Goal: Task Accomplishment & Management: Use online tool/utility

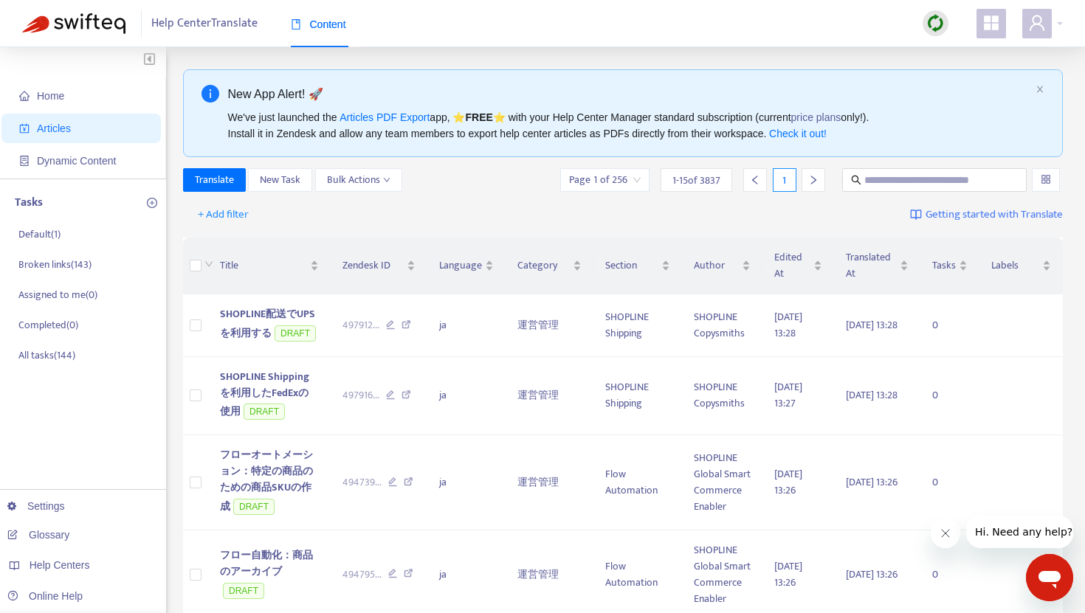
click at [936, 26] on img at bounding box center [935, 23] width 18 height 18
click at [971, 77] on link "Full Sync" at bounding box center [960, 77] width 53 height 17
click at [872, 178] on input "text" at bounding box center [935, 180] width 142 height 16
paste input "**********"
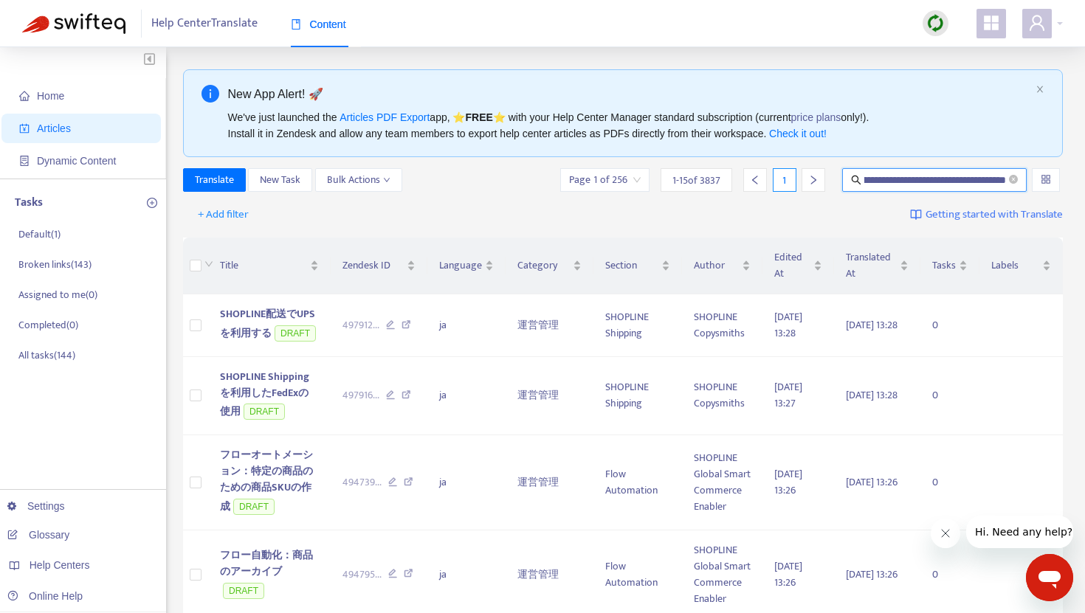
type input "**********"
click at [797, 202] on div "+ Add filter Getting started with Translate" at bounding box center [623, 215] width 880 height 35
click at [909, 177] on input "**********" at bounding box center [935, 180] width 142 height 16
click at [900, 186] on input "text" at bounding box center [935, 180] width 142 height 16
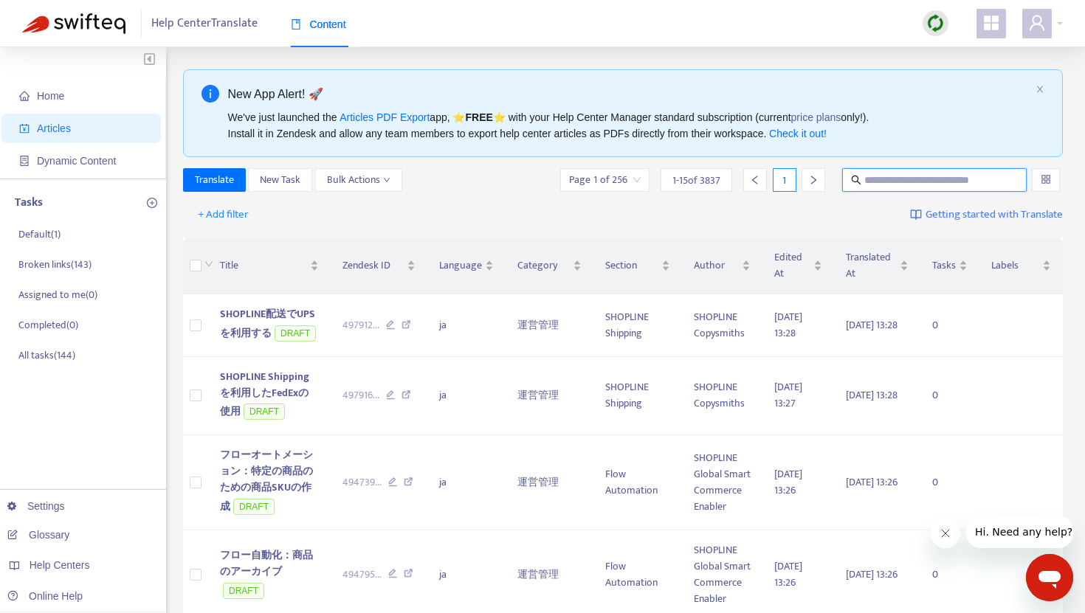
paste input "**********"
type input "**********"
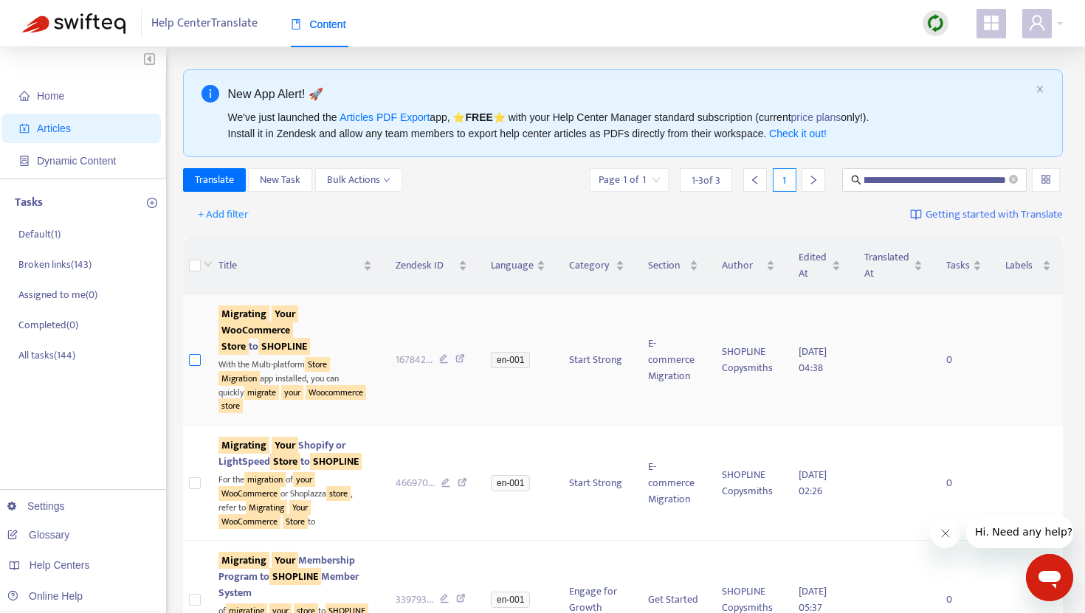
scroll to position [0, 0]
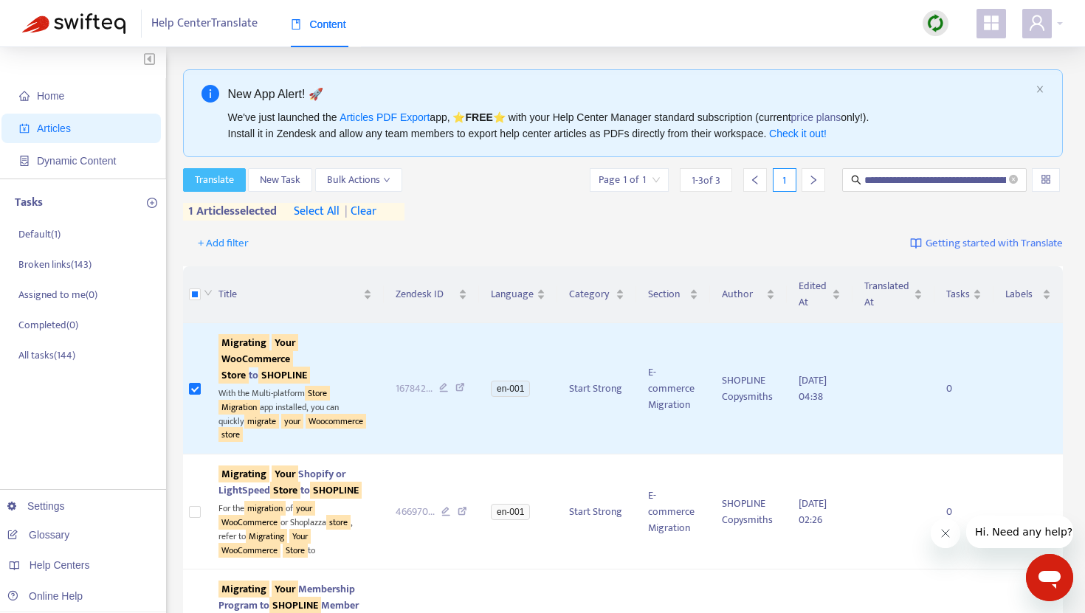
click at [216, 172] on span "Translate" at bounding box center [214, 180] width 39 height 16
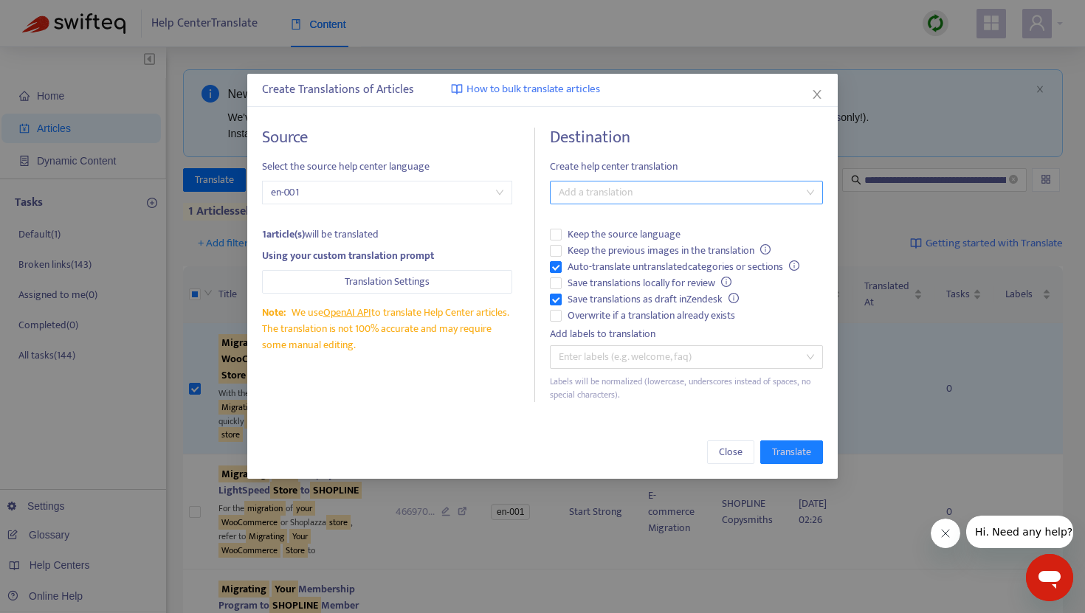
click at [582, 195] on div at bounding box center [679, 193] width 251 height 18
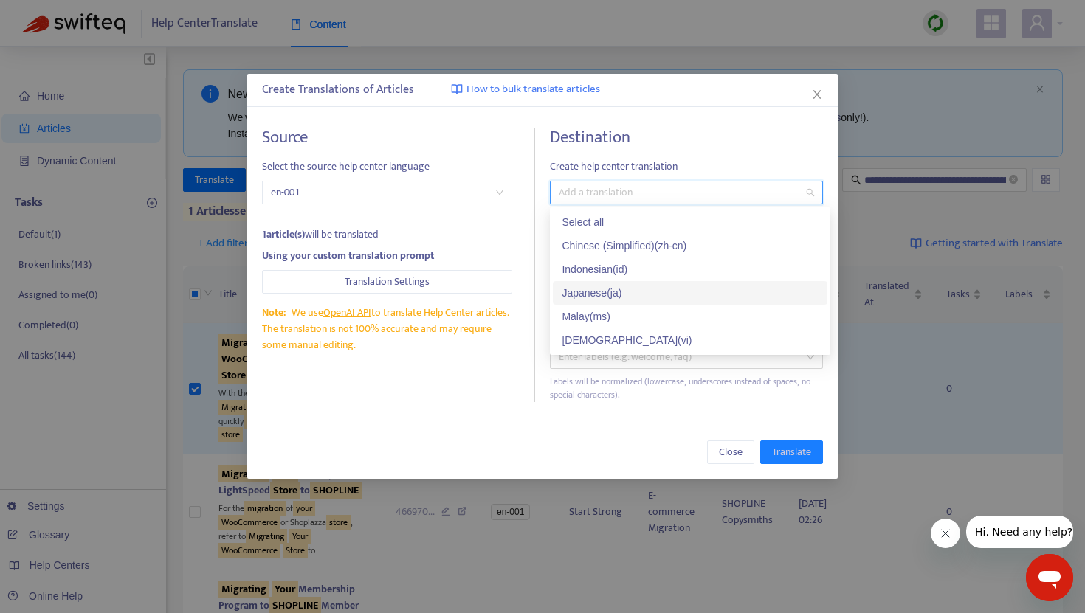
click at [582, 286] on div "Japanese ( ja )" at bounding box center [690, 293] width 257 height 16
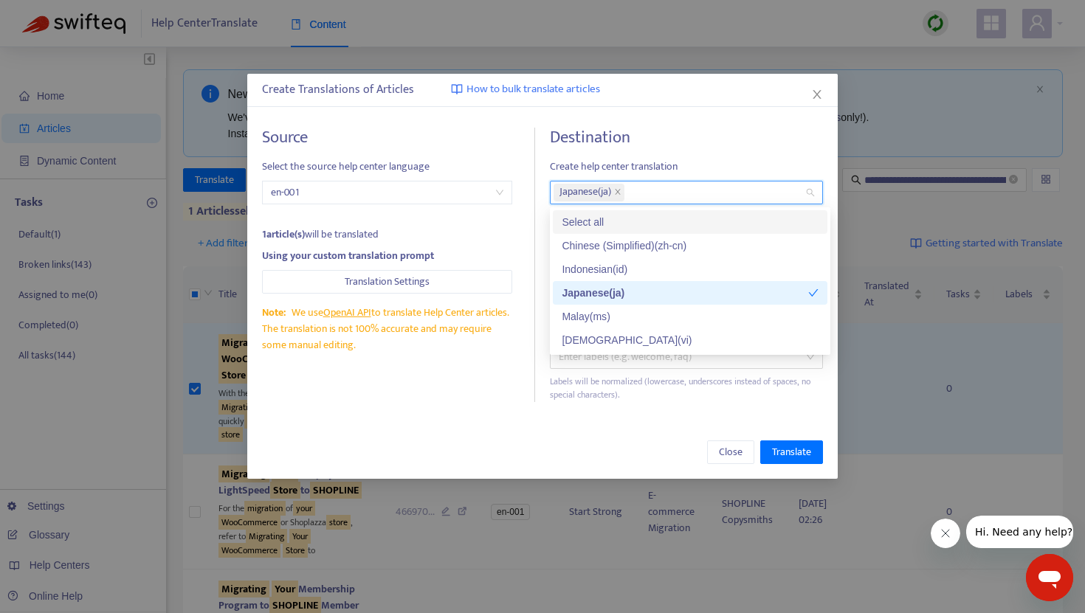
click at [660, 159] on span "Create help center translation" at bounding box center [686, 167] width 273 height 16
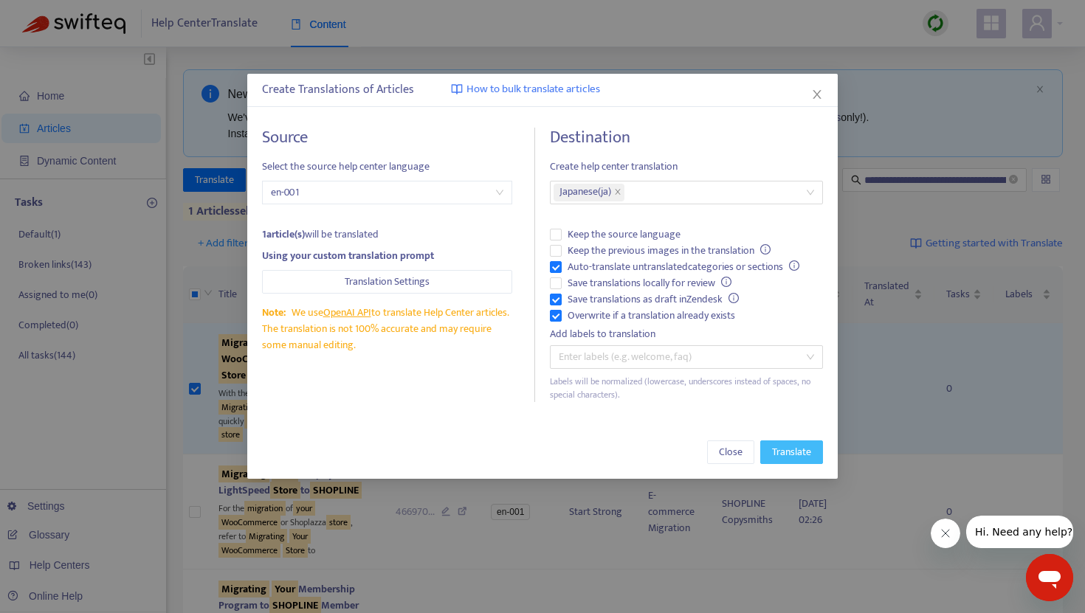
click at [791, 449] on span "Translate" at bounding box center [791, 452] width 39 height 16
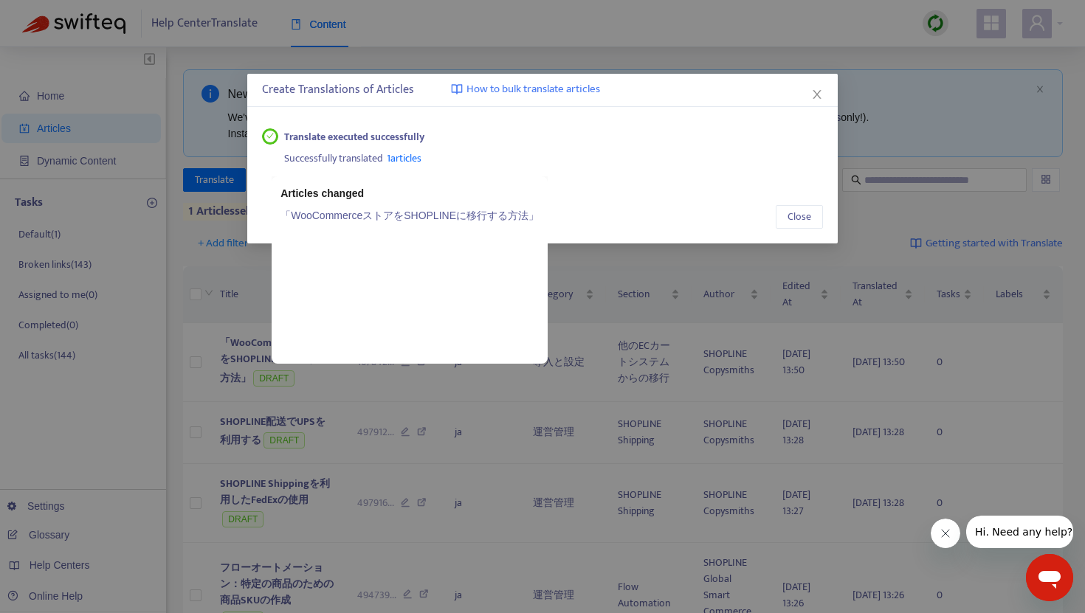
click at [404, 213] on link "「WooCommerceストアをSHOPLINEに移行する方法」" at bounding box center [409, 215] width 258 height 16
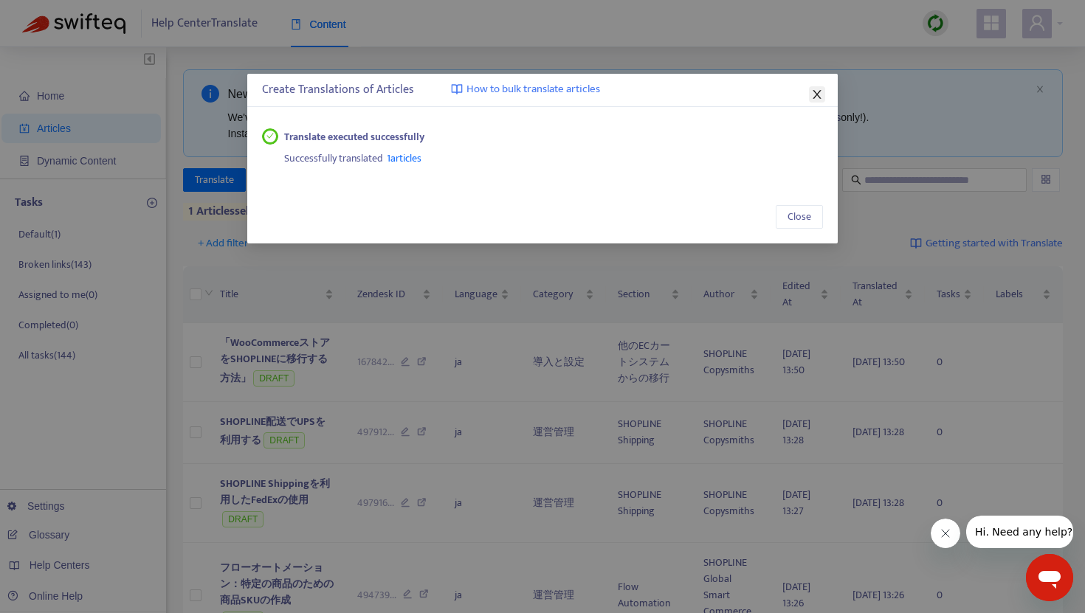
click at [821, 92] on icon "close" at bounding box center [817, 95] width 12 height 12
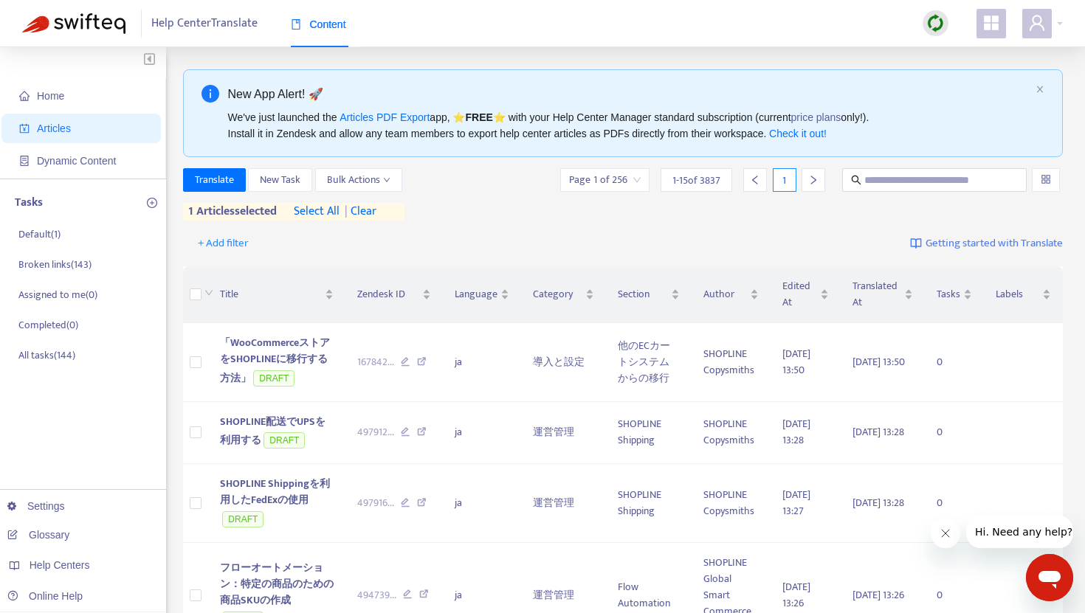
click at [376, 211] on span "| clear" at bounding box center [357, 212] width 37 height 18
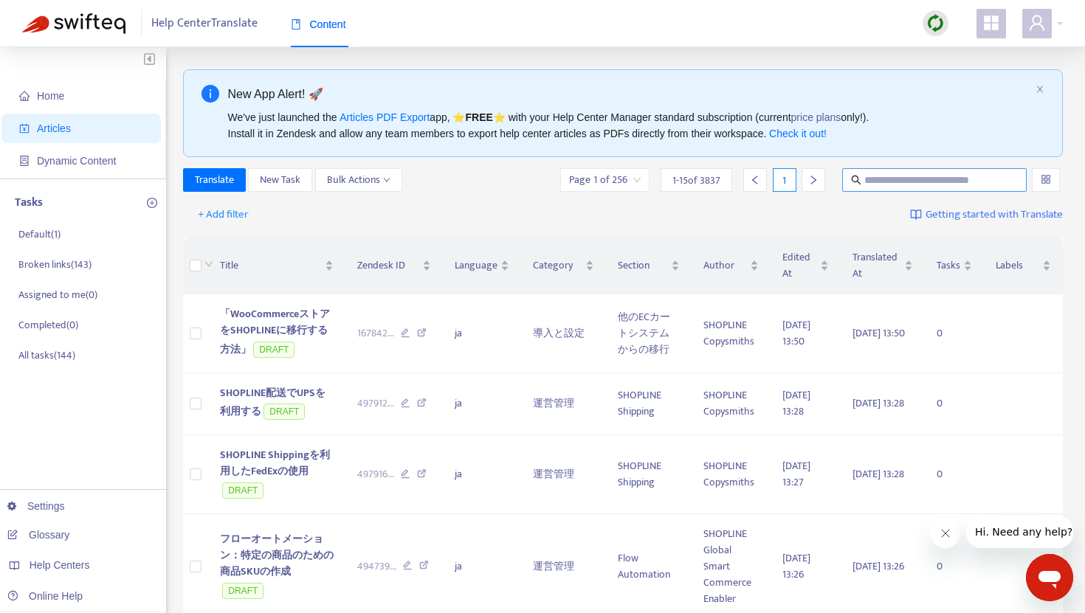
click at [944, 179] on input "text" at bounding box center [935, 180] width 142 height 16
paste input "**********"
type input "**********"
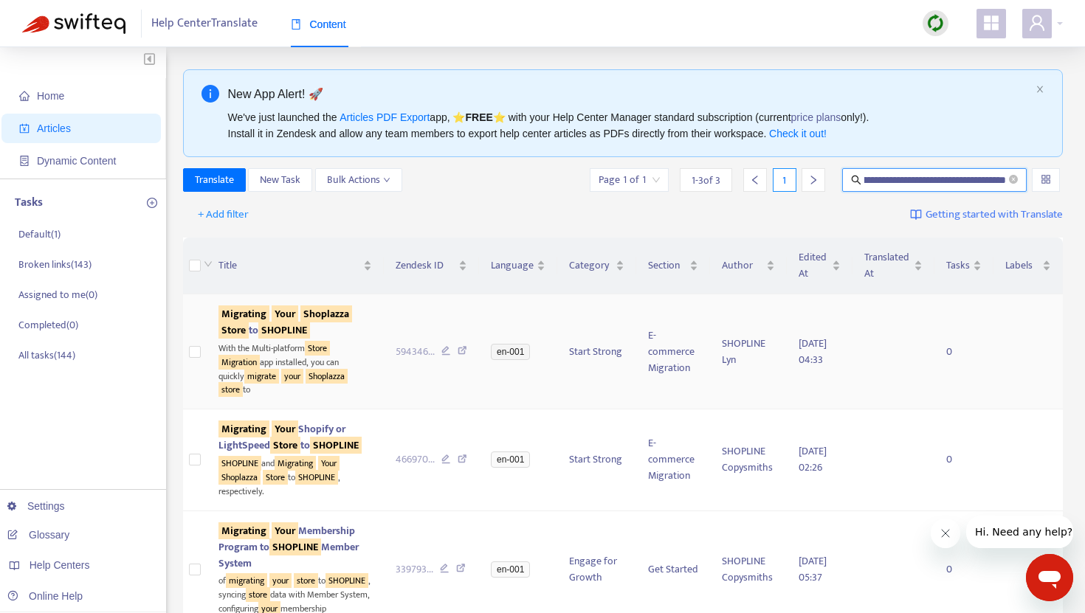
scroll to position [0, 0]
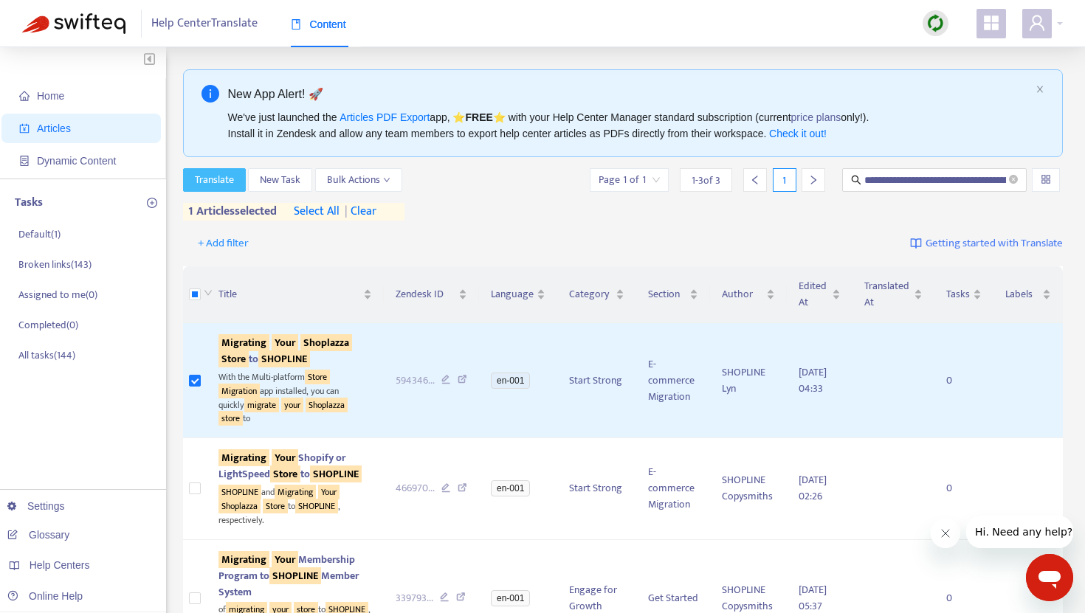
click at [233, 181] on span "Translate" at bounding box center [214, 180] width 39 height 16
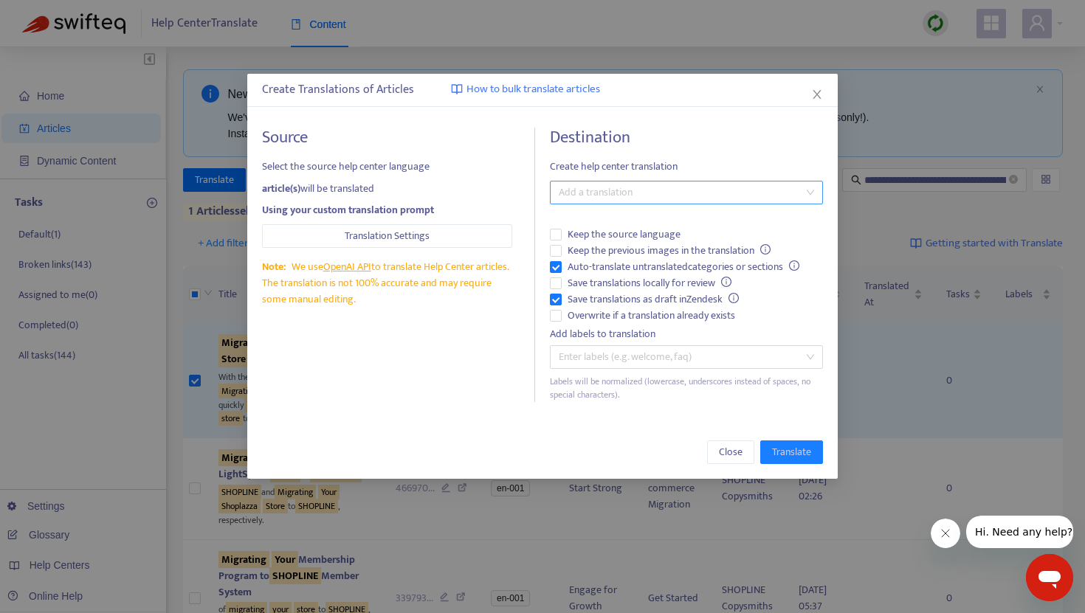
click at [579, 194] on div at bounding box center [679, 193] width 251 height 18
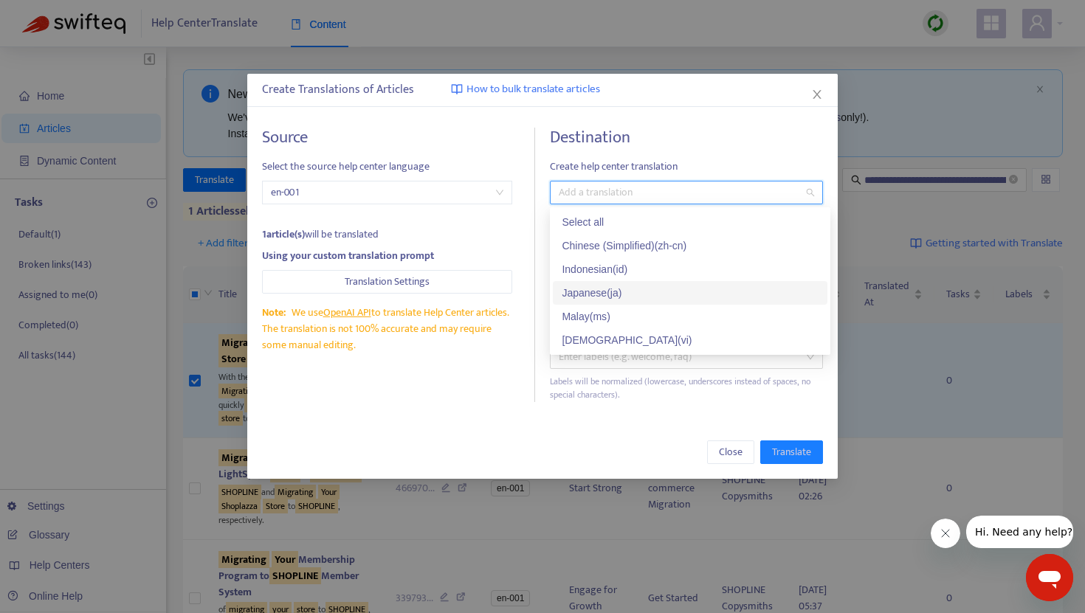
click at [589, 286] on div "Japanese ( ja )" at bounding box center [690, 293] width 257 height 16
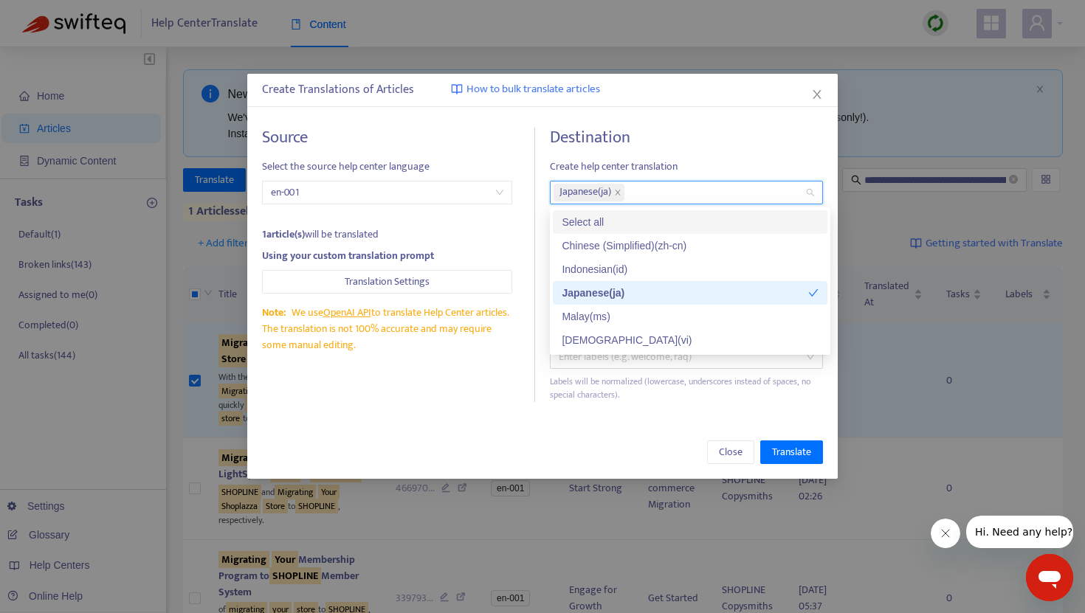
click at [655, 142] on h4 "Destination" at bounding box center [686, 138] width 273 height 20
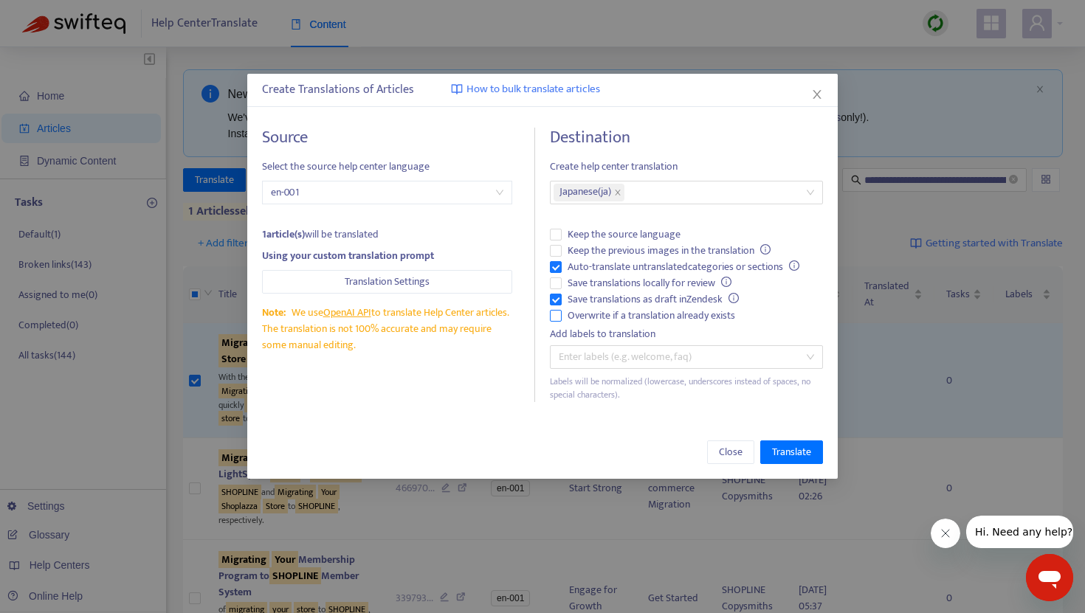
click at [559, 322] on label "Overwrite if a translation already exists" at bounding box center [686, 316] width 273 height 16
click at [792, 452] on span "Translate" at bounding box center [791, 452] width 39 height 16
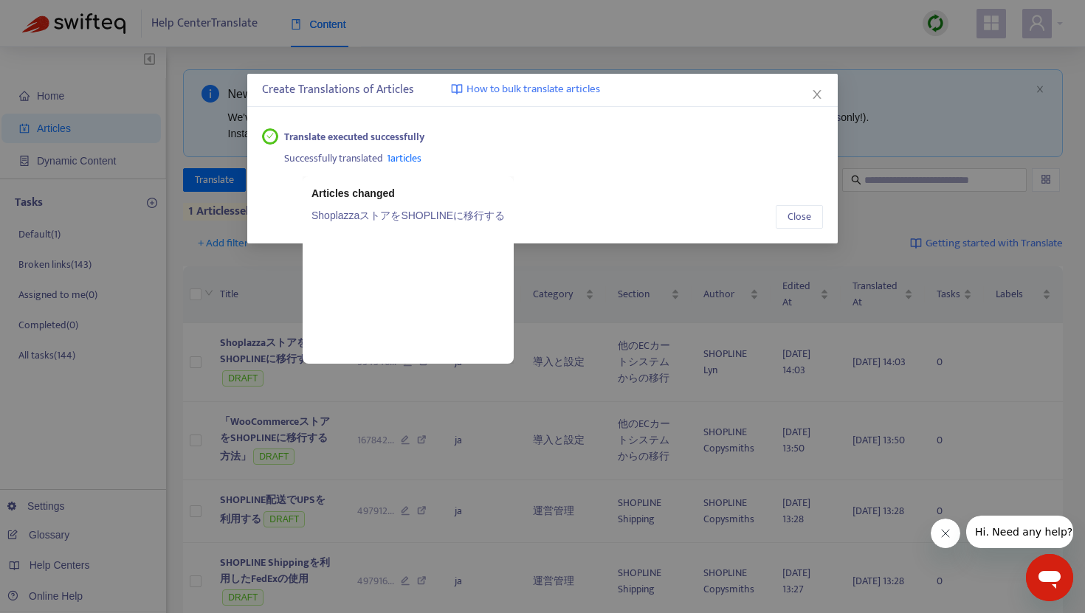
click at [403, 162] on span "1 articles" at bounding box center [404, 158] width 35 height 17
click at [393, 215] on link "ShoplazzaストアをSHOPLINEに移行する" at bounding box center [407, 215] width 193 height 16
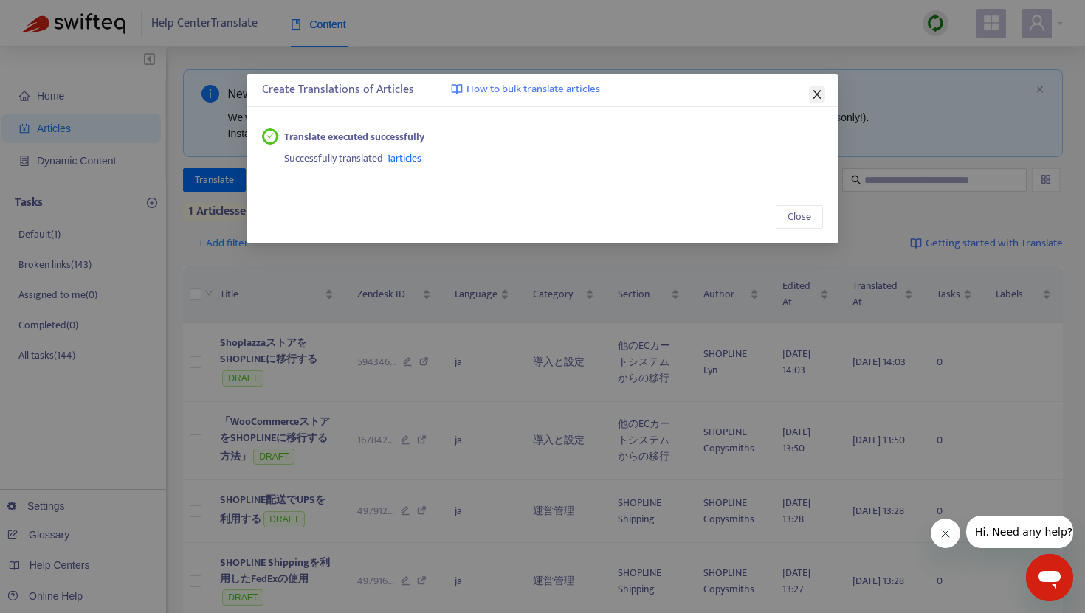
click at [822, 95] on icon "close" at bounding box center [817, 95] width 12 height 12
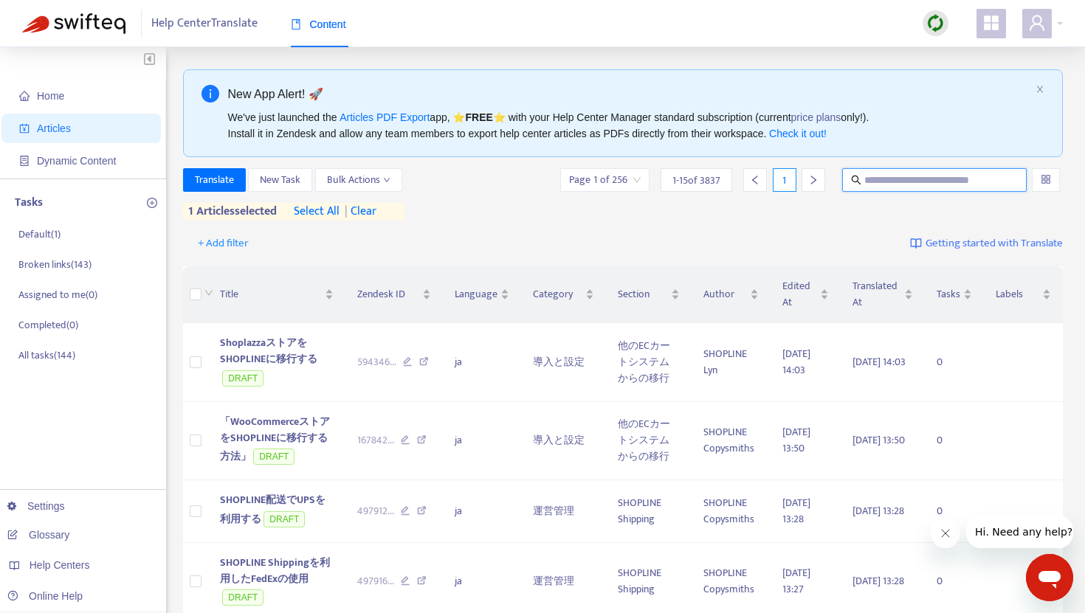
click at [869, 174] on input "text" at bounding box center [935, 180] width 142 height 16
paste input "**********"
type input "**********"
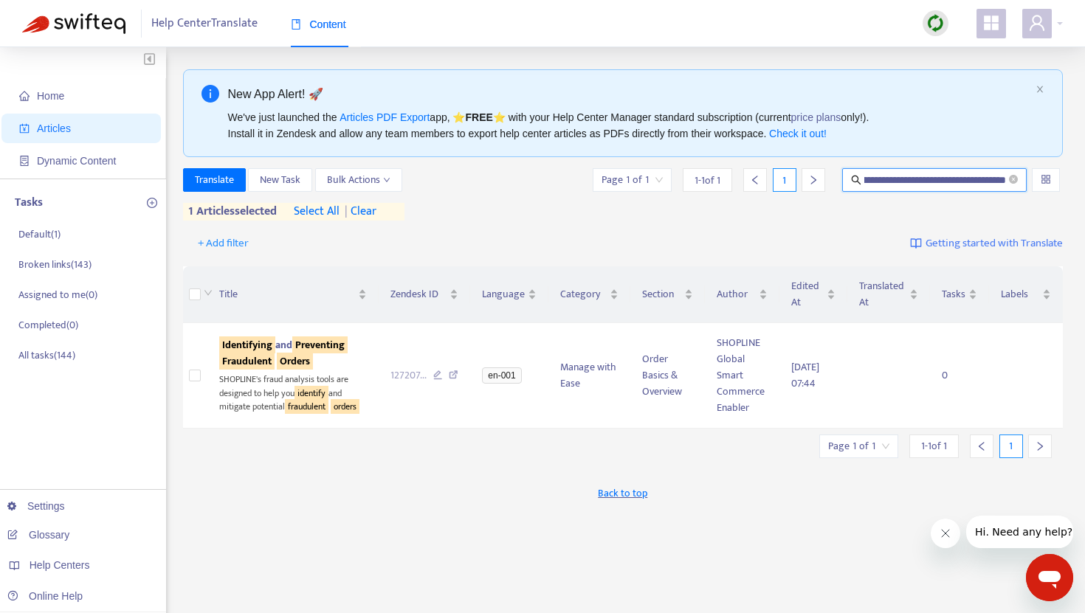
click at [376, 211] on span "| clear" at bounding box center [357, 212] width 37 height 18
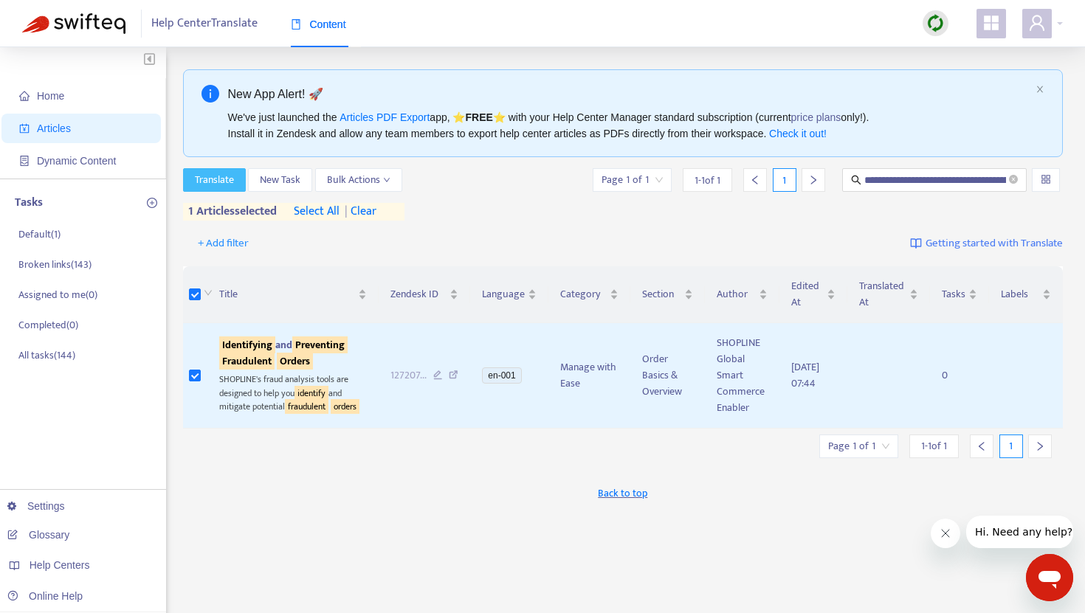
click at [228, 183] on span "Translate" at bounding box center [214, 180] width 39 height 16
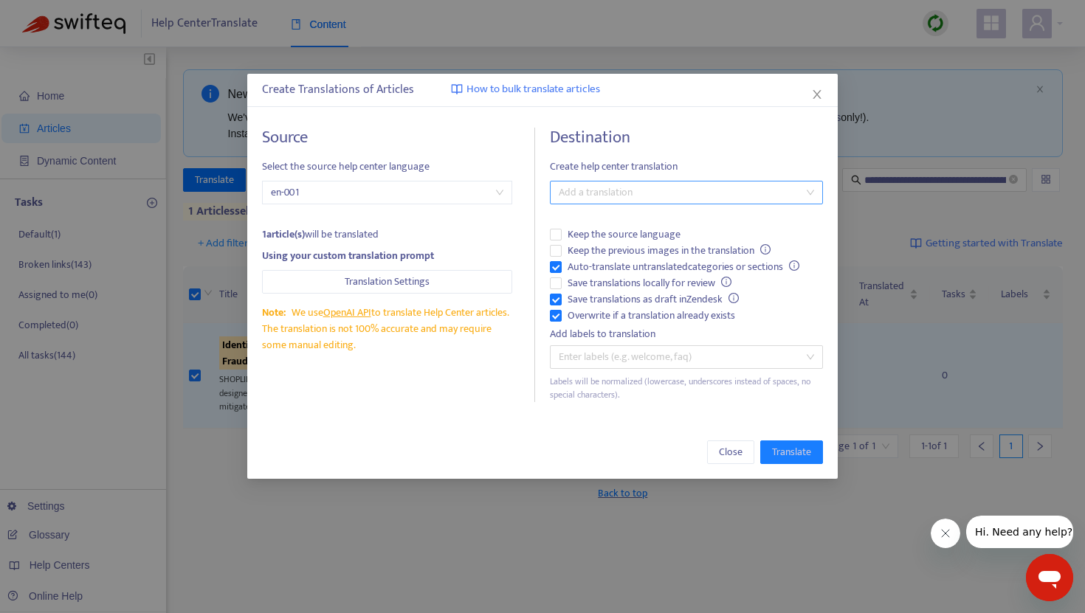
click at [680, 197] on div at bounding box center [679, 193] width 251 height 18
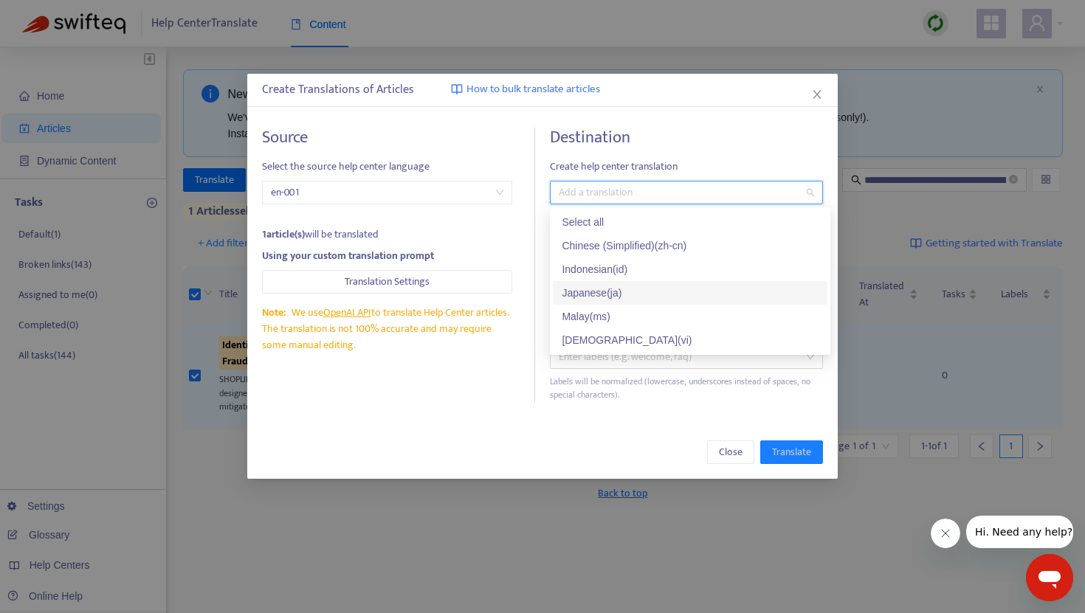
click at [599, 285] on div "Japanese ( ja )" at bounding box center [690, 293] width 257 height 16
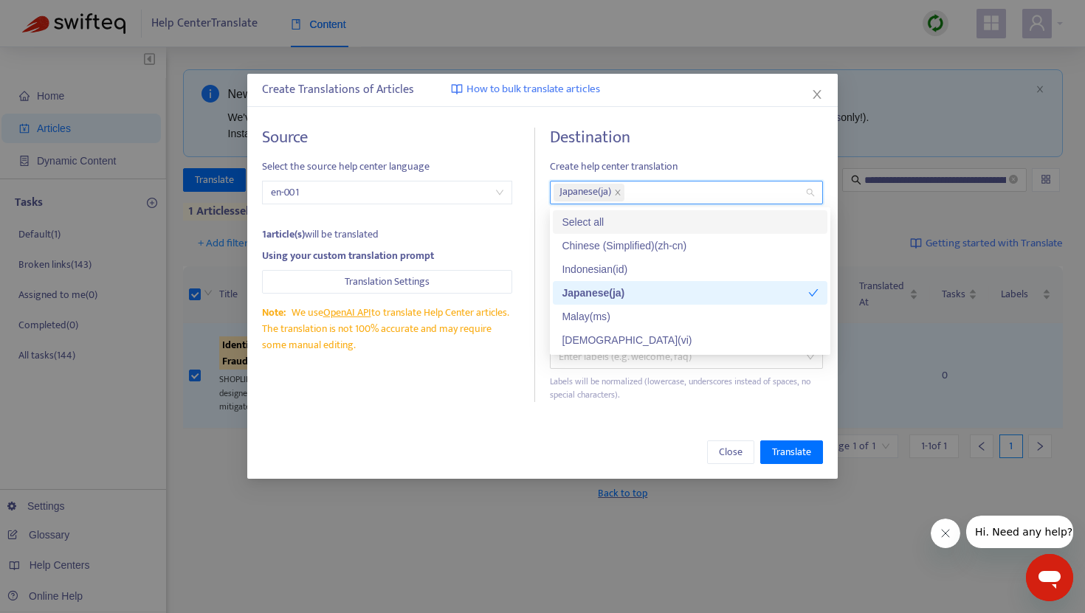
click at [709, 151] on div "Destination Create help center translation Japanese ( ja ) Keep the source lang…" at bounding box center [686, 265] width 273 height 275
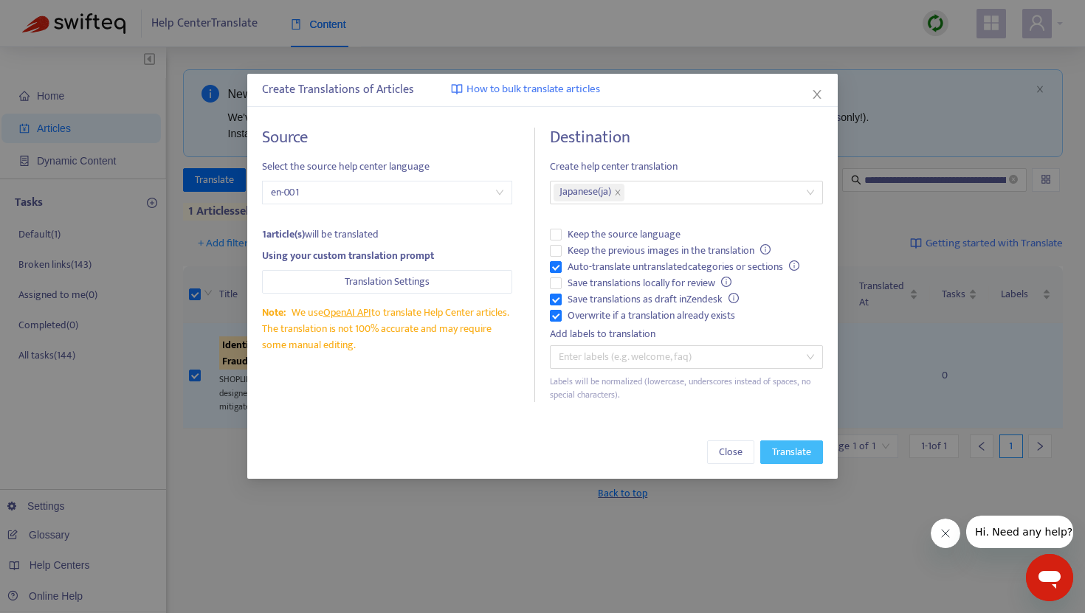
click at [782, 452] on span "Translate" at bounding box center [791, 452] width 39 height 16
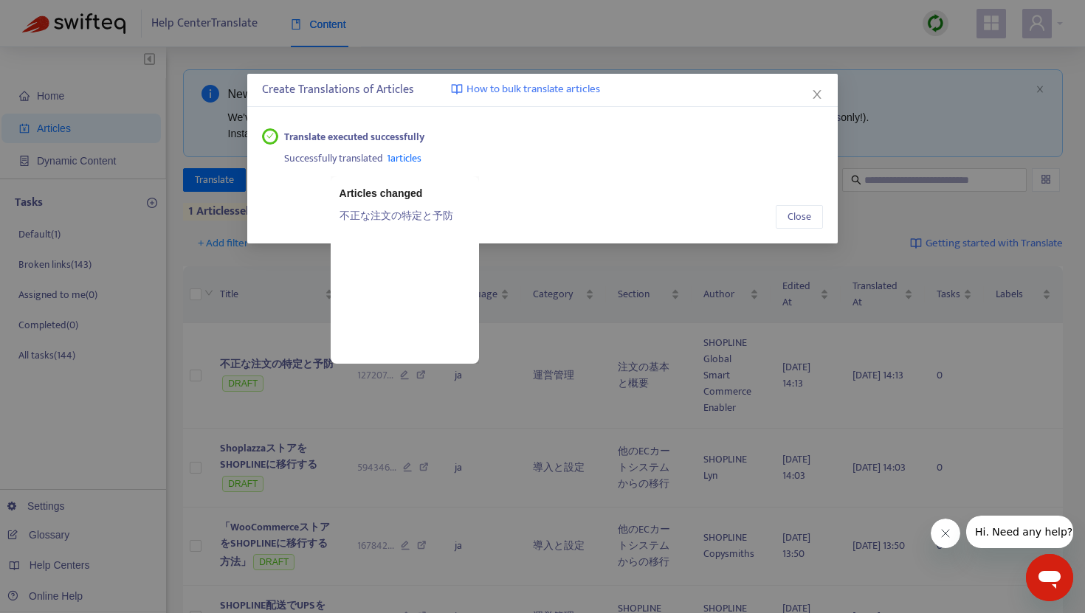
click at [399, 163] on span "1 articles" at bounding box center [404, 158] width 35 height 17
click at [407, 215] on link "不正な注文の特定と予防" at bounding box center [404, 215] width 131 height 16
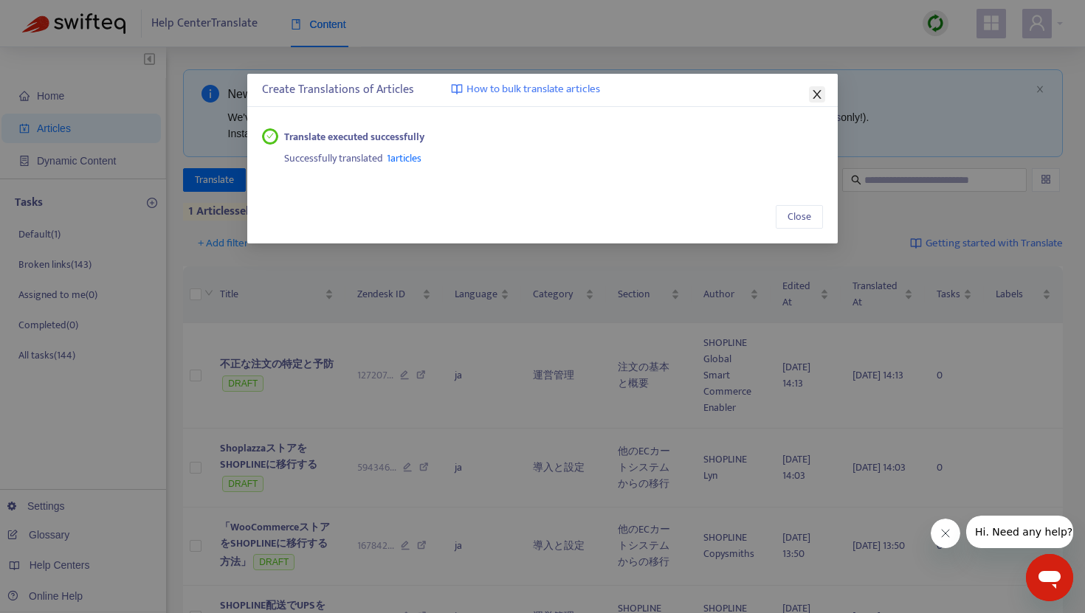
click at [811, 97] on icon "close" at bounding box center [817, 95] width 12 height 12
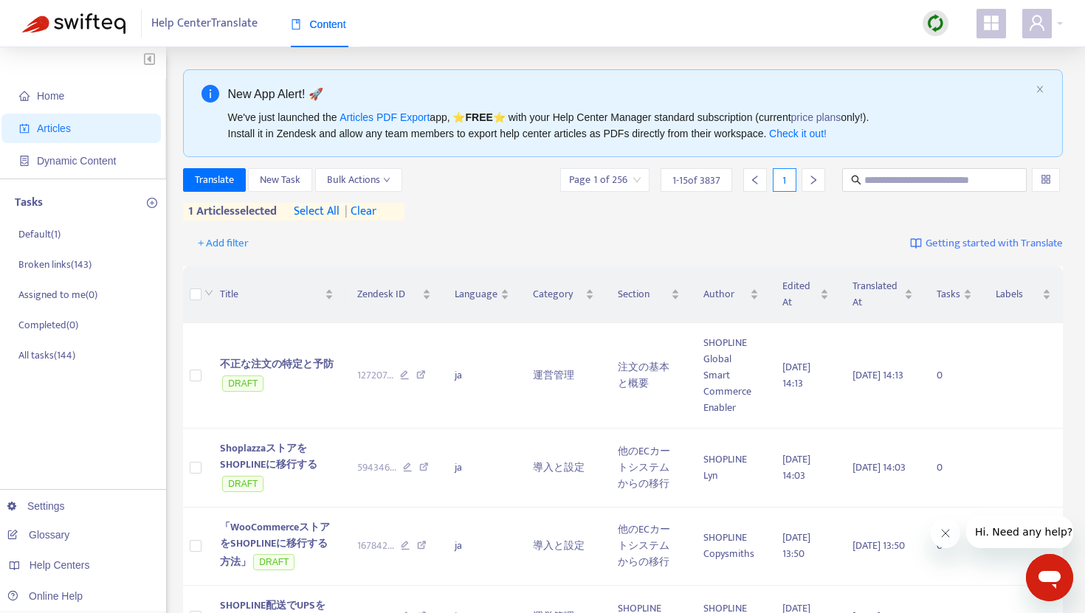
click at [367, 211] on span "| clear" at bounding box center [357, 212] width 37 height 18
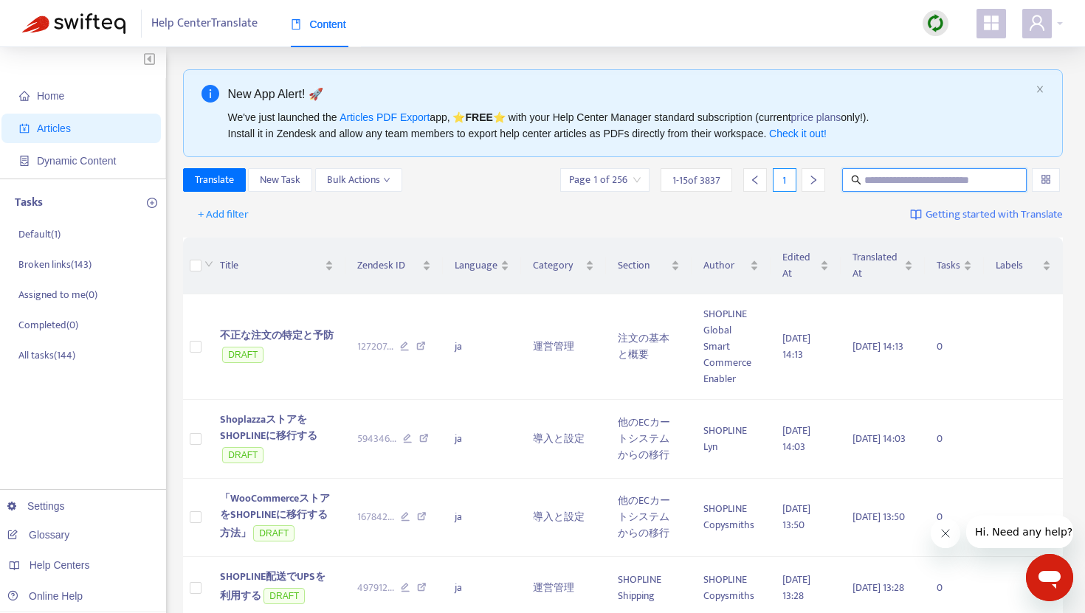
click at [929, 175] on input "text" at bounding box center [935, 180] width 142 height 16
paste input "**********"
type input "**********"
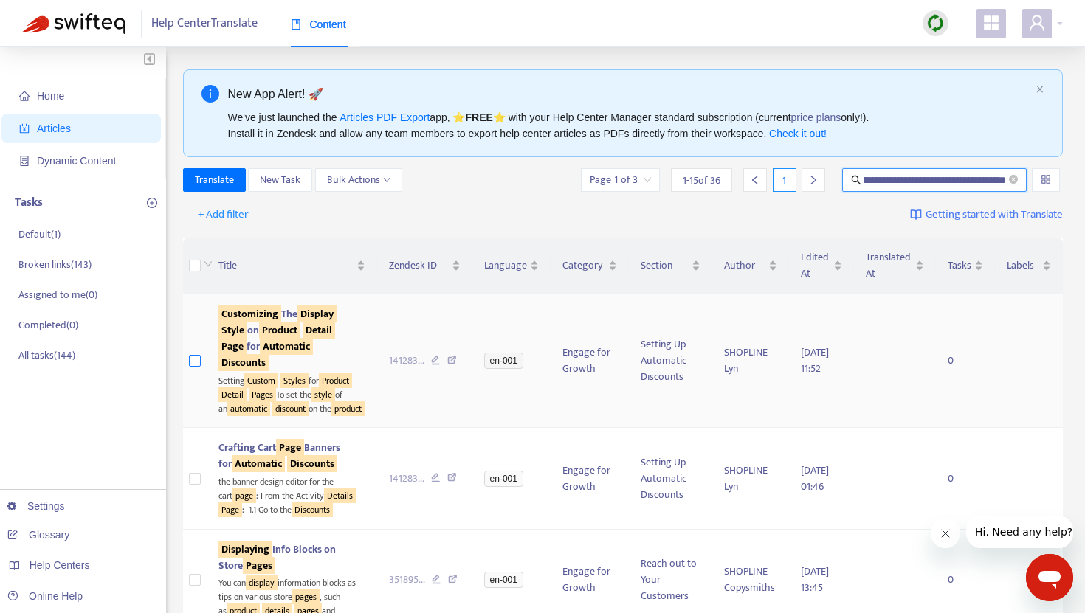
scroll to position [0, 0]
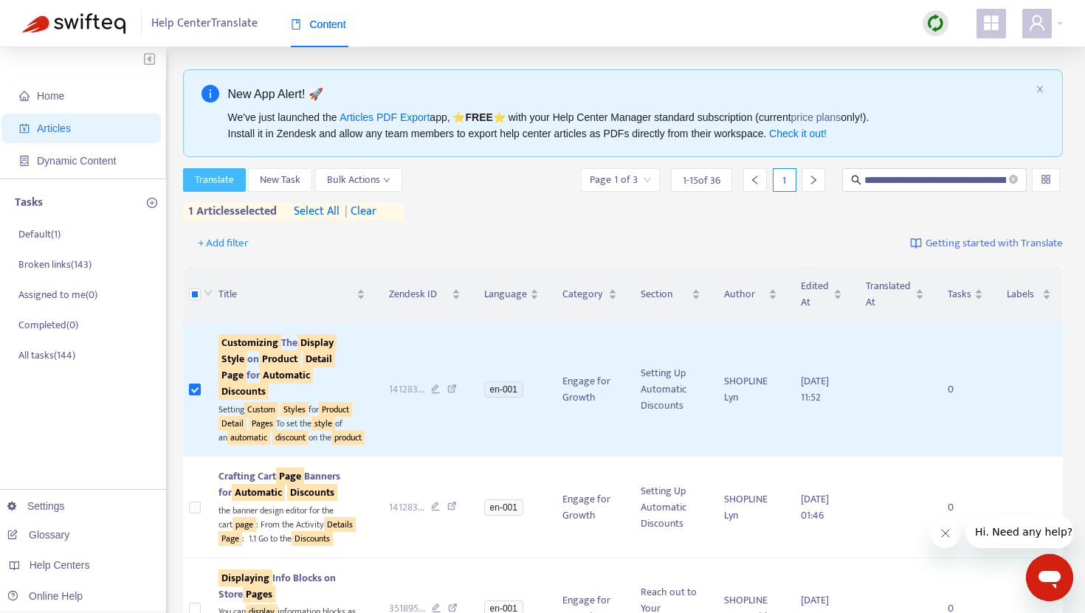
click at [232, 179] on span "Translate" at bounding box center [214, 180] width 39 height 16
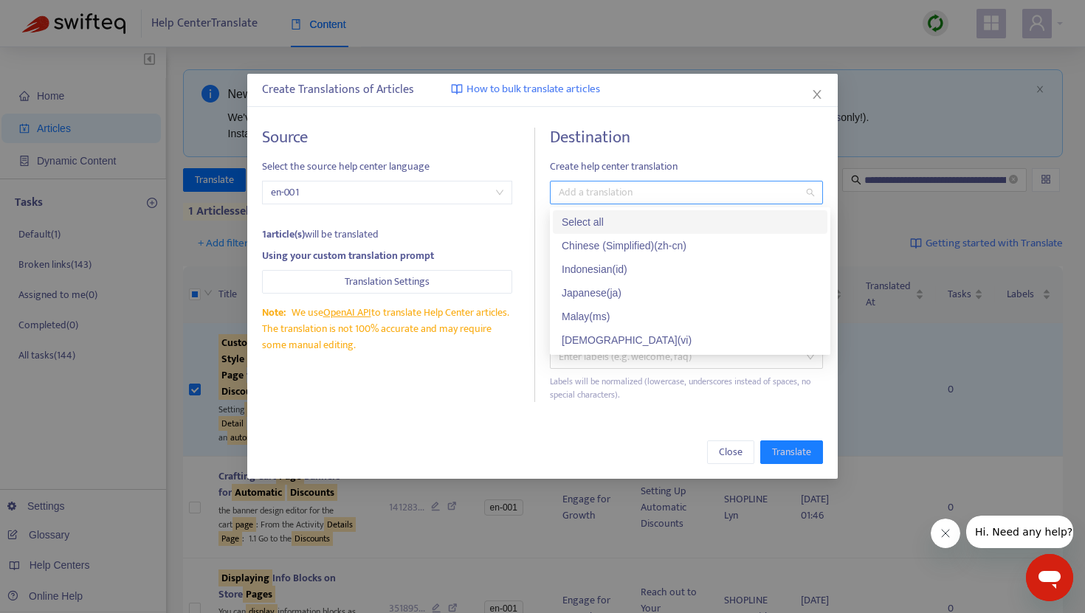
click at [633, 194] on div at bounding box center [679, 193] width 251 height 18
click at [609, 286] on div "Japanese ( ja )" at bounding box center [690, 293] width 257 height 16
click at [675, 130] on h4 "Destination" at bounding box center [686, 138] width 273 height 20
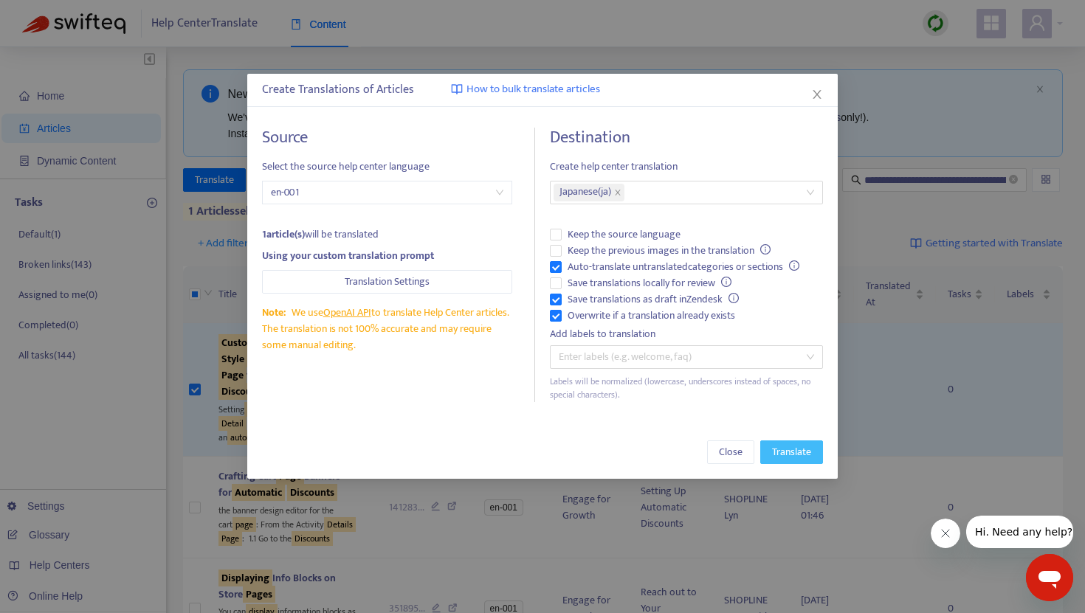
click at [787, 458] on span "Translate" at bounding box center [791, 452] width 39 height 16
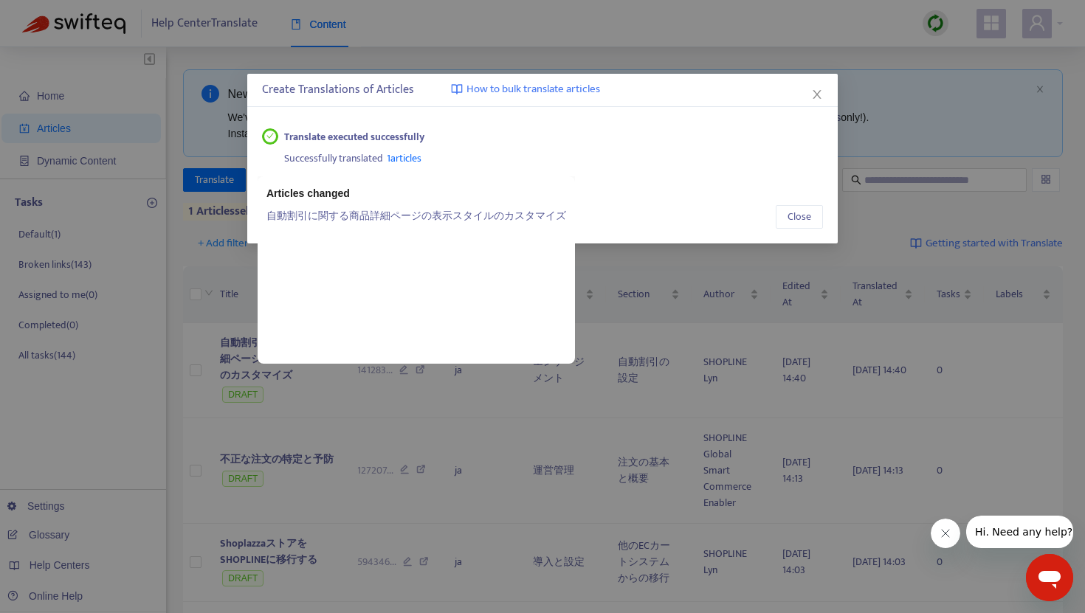
click at [390, 159] on span "1 articles" at bounding box center [404, 158] width 35 height 17
click at [379, 218] on link "自動割引に関する商品詳細ページの表示スタイルのカスタマイズ" at bounding box center [416, 215] width 300 height 16
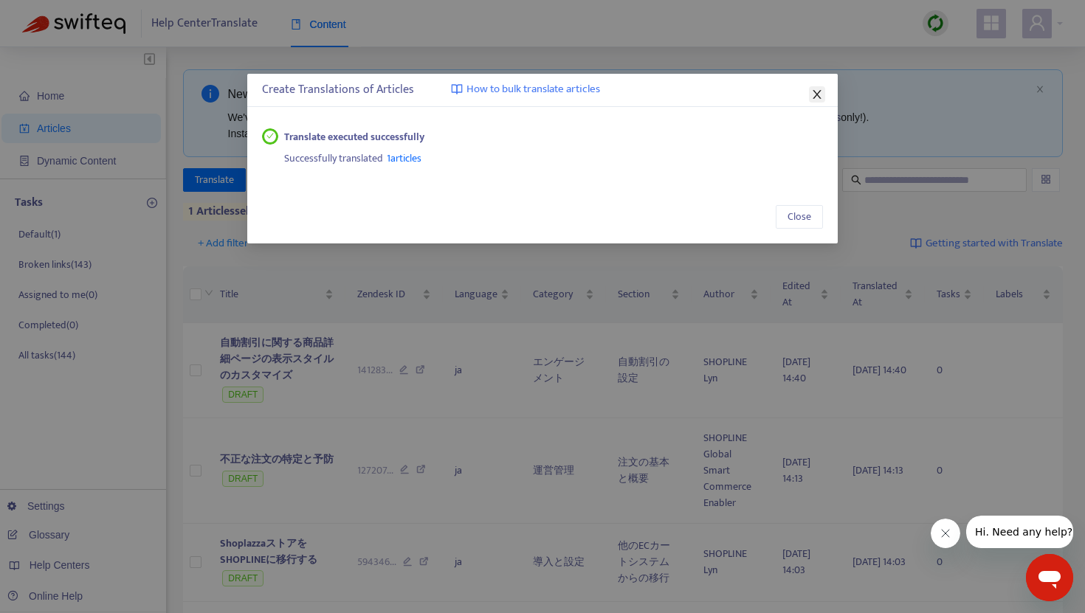
click at [816, 91] on icon "close" at bounding box center [817, 95] width 12 height 12
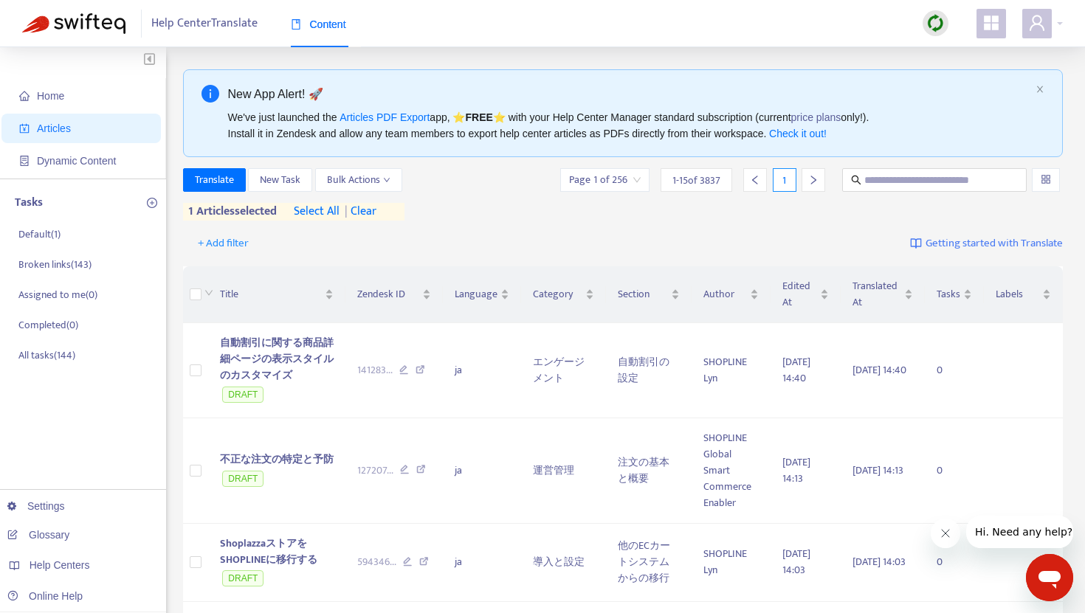
click at [373, 208] on span "| clear" at bounding box center [357, 212] width 37 height 18
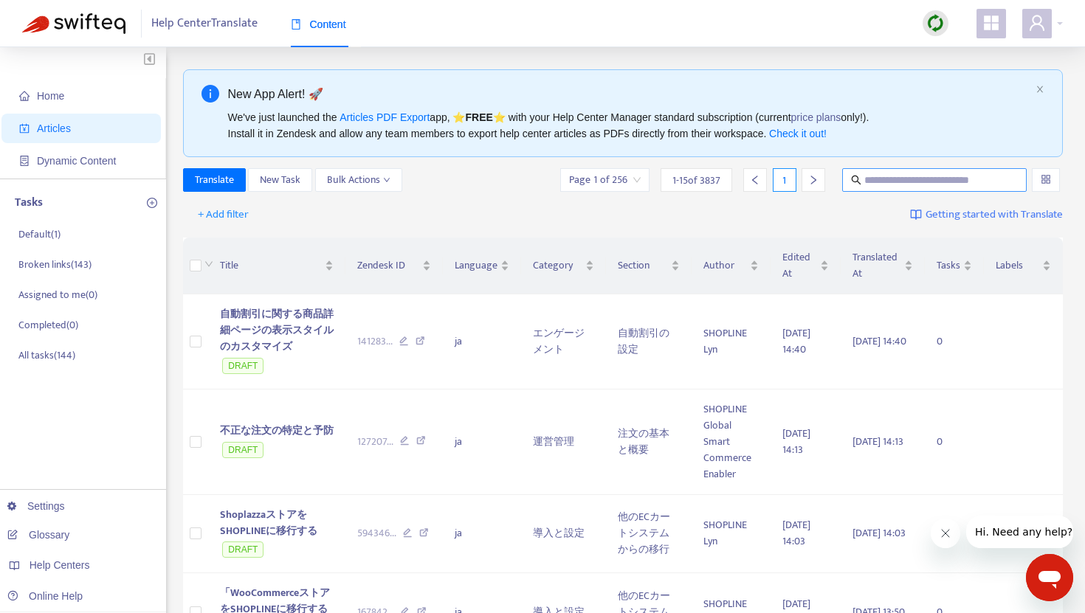
click at [929, 187] on input "text" at bounding box center [935, 180] width 142 height 16
paste input "**********"
type input "**********"
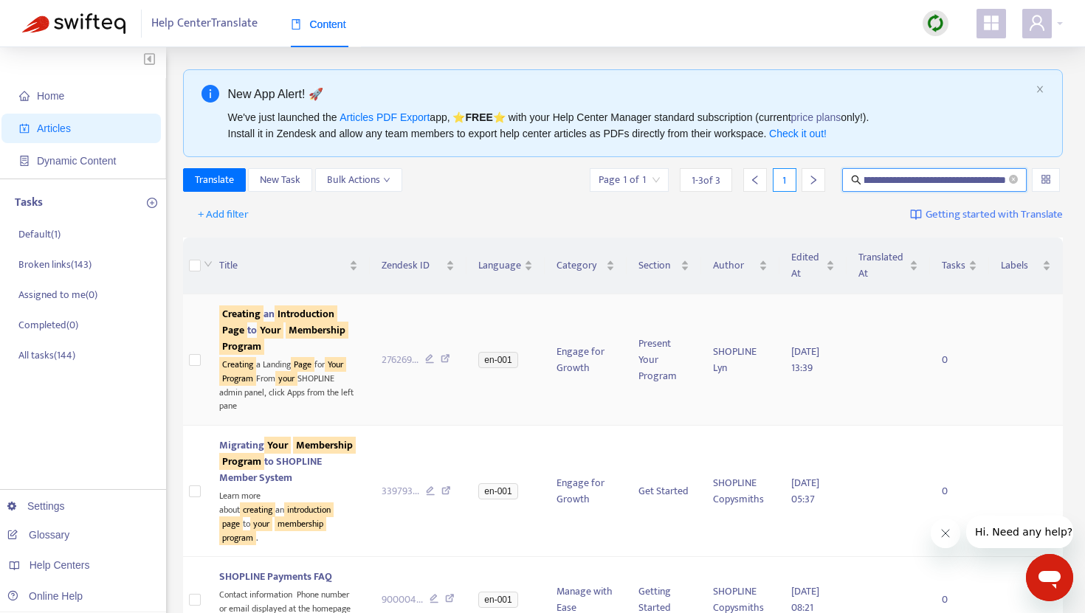
scroll to position [0, 0]
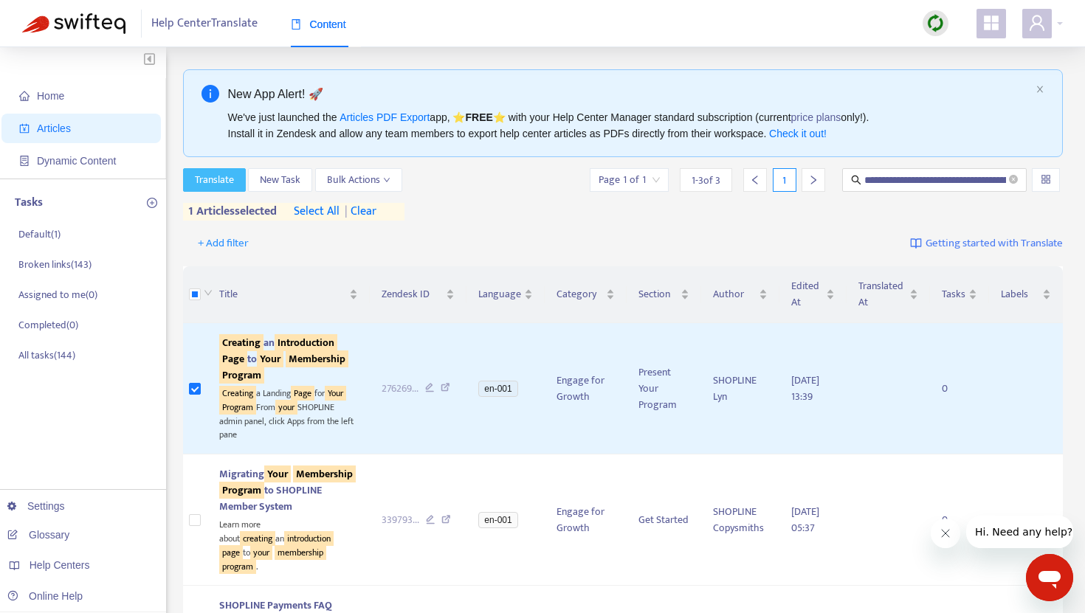
click at [232, 176] on span "Translate" at bounding box center [214, 180] width 39 height 16
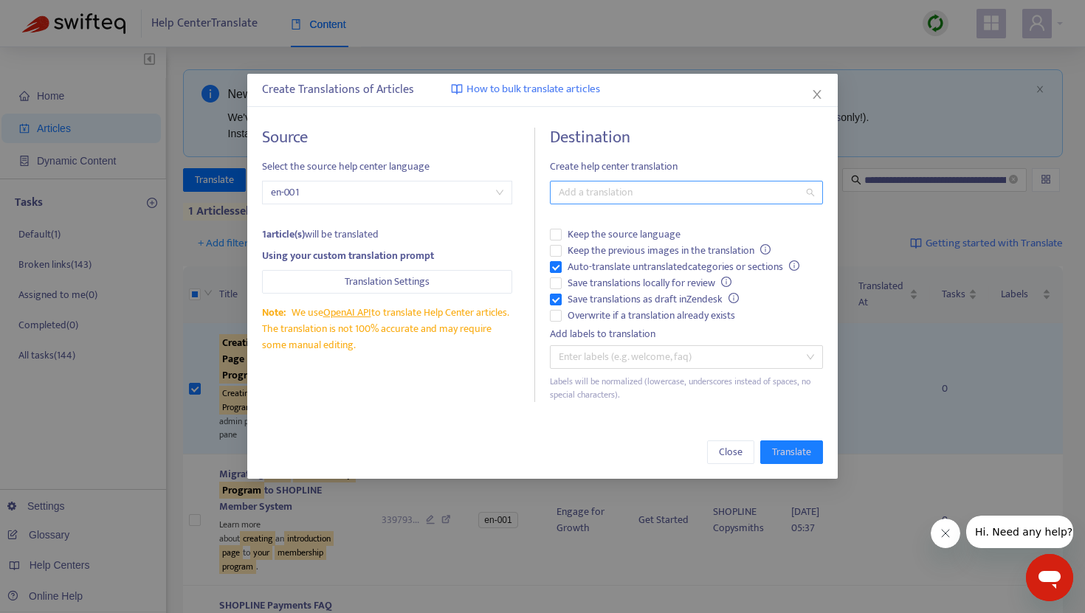
click at [630, 198] on div at bounding box center [679, 193] width 251 height 18
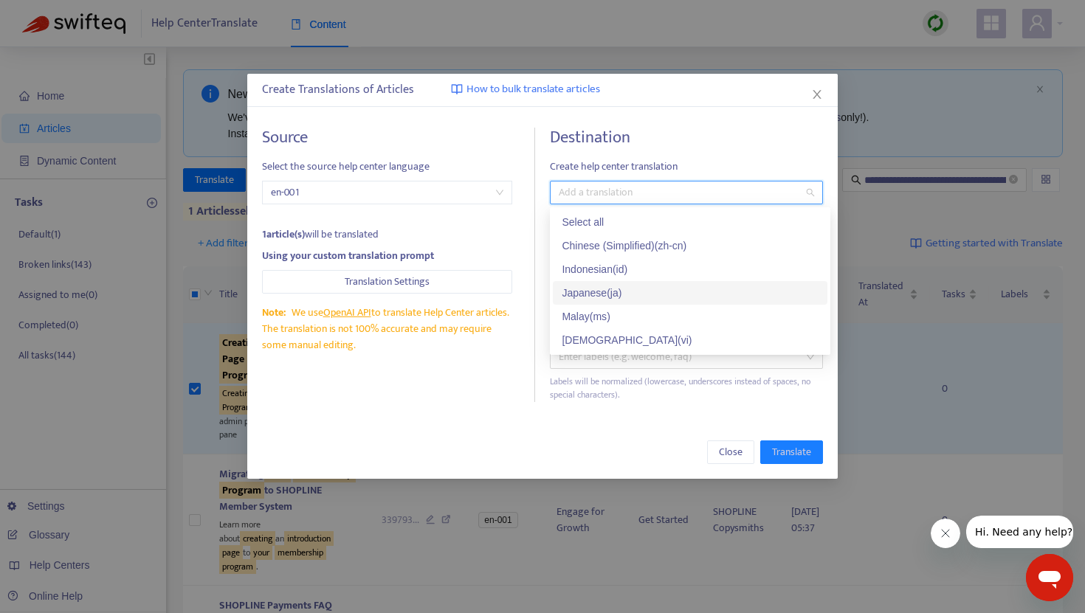
click at [608, 294] on div "Japanese ( ja )" at bounding box center [690, 293] width 257 height 16
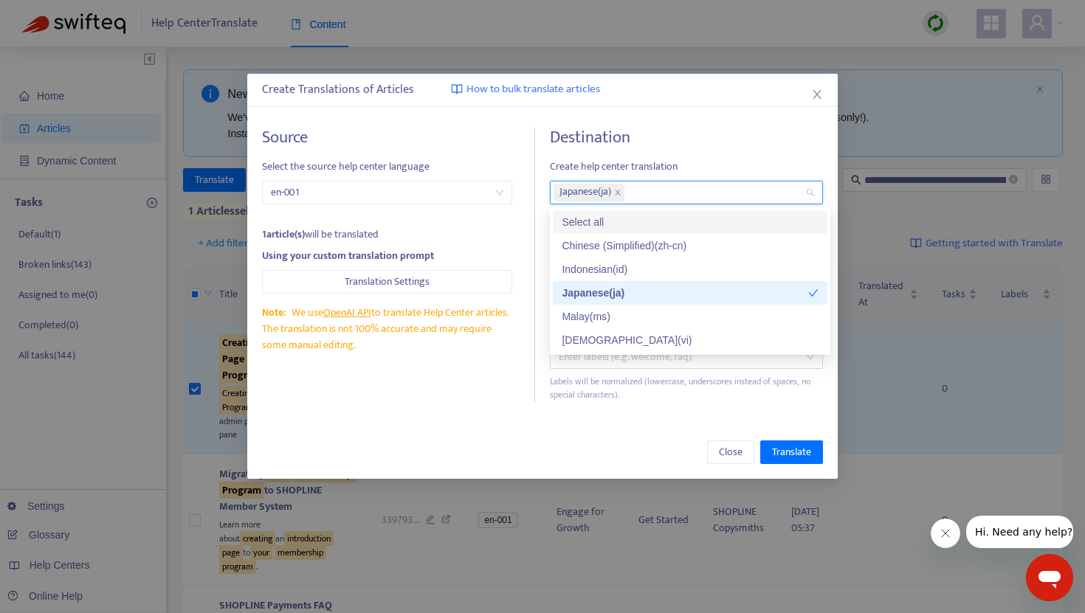
click at [669, 168] on span "Create help center translation" at bounding box center [686, 167] width 273 height 16
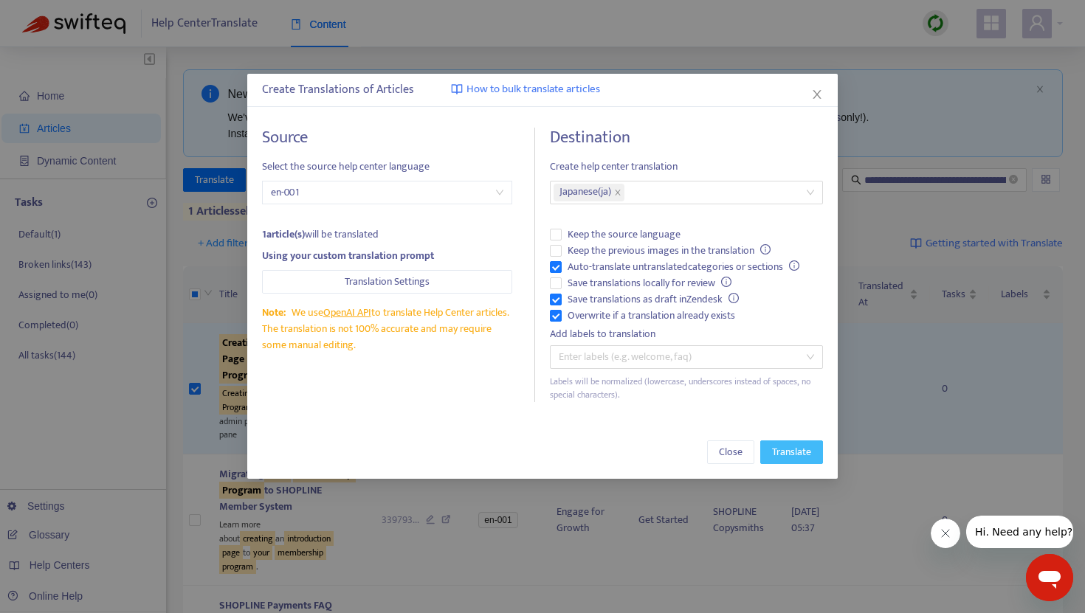
click at [793, 445] on span "Translate" at bounding box center [791, 452] width 39 height 16
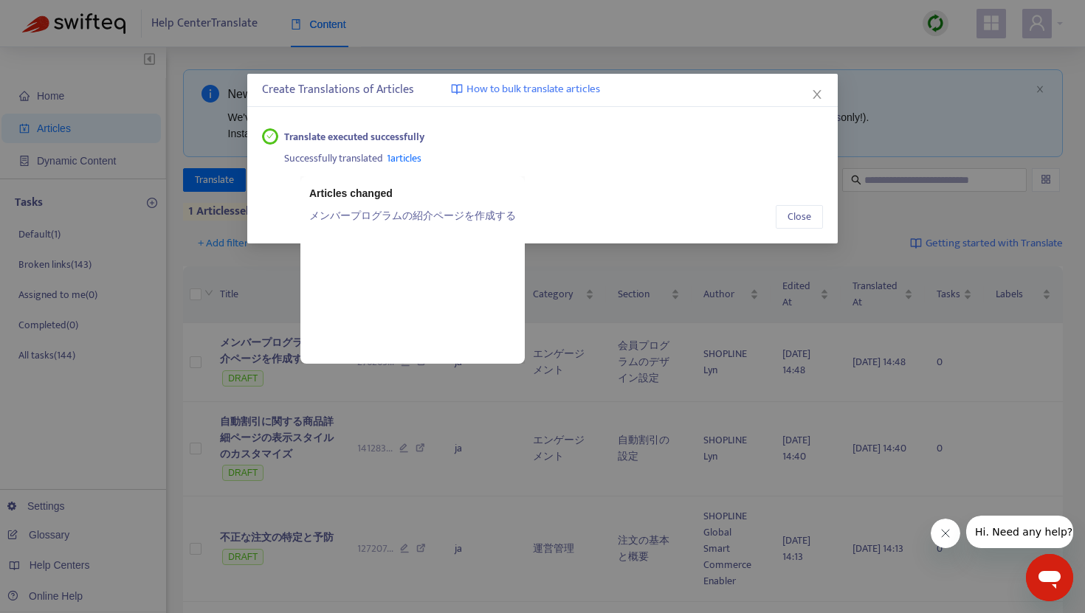
click at [405, 156] on span "1 articles" at bounding box center [404, 158] width 35 height 17
click at [392, 210] on link "メンバープログラムの紹介ページを作成する" at bounding box center [412, 215] width 207 height 16
click at [408, 157] on span "1 articles" at bounding box center [404, 158] width 35 height 17
